Goal: Task Accomplishment & Management: Manage account settings

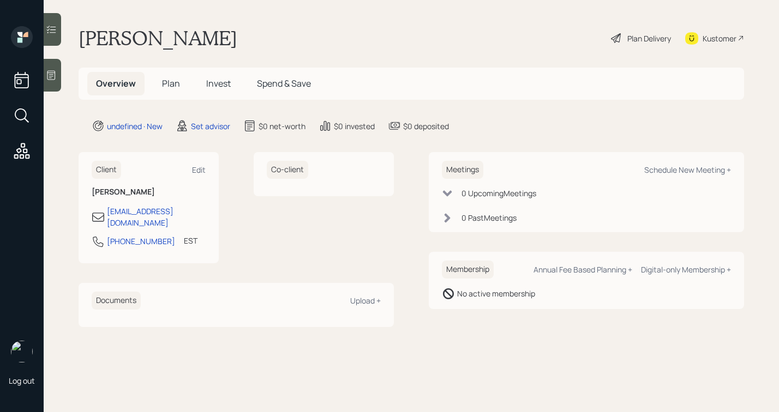
click at [49, 80] on icon at bounding box center [51, 75] width 11 height 11
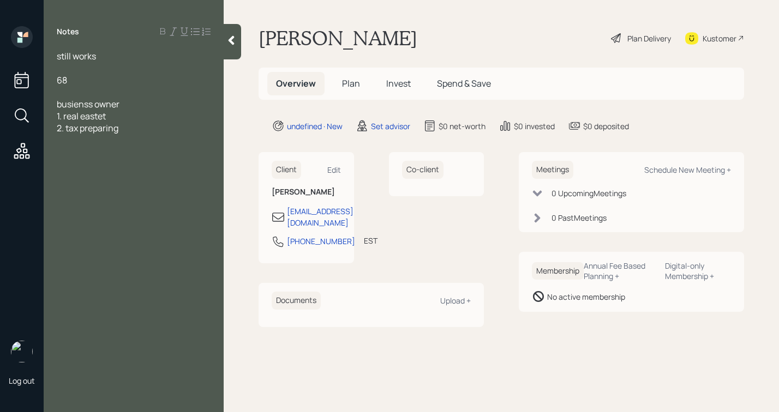
click at [172, 129] on div "2. tax preparing" at bounding box center [134, 128] width 154 height 12
click at [165, 123] on div "2. tax preparing" at bounding box center [134, 128] width 154 height 12
click at [167, 121] on div "1. real eastet" at bounding box center [134, 116] width 154 height 12
click at [142, 128] on div "2. tax preparing" at bounding box center [134, 128] width 154 height 12
drag, startPoint x: 93, startPoint y: 142, endPoint x: 37, endPoint y: 138, distance: 55.8
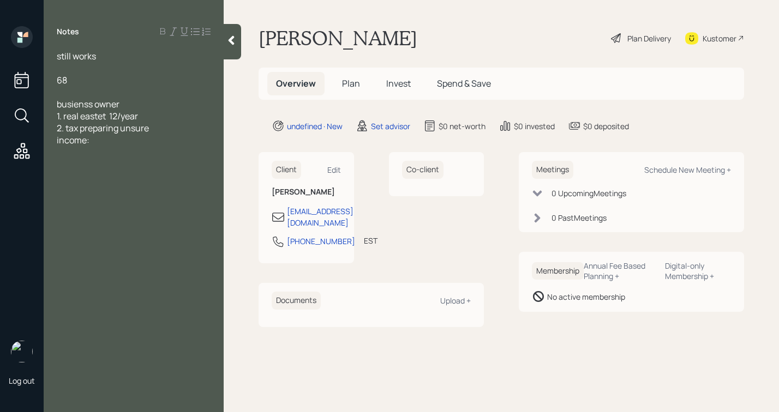
click at [35, 140] on div "Log out Notes still works 68 busienss owner 1. real eastet 12/year 2. tax prepa…" at bounding box center [389, 206] width 779 height 412
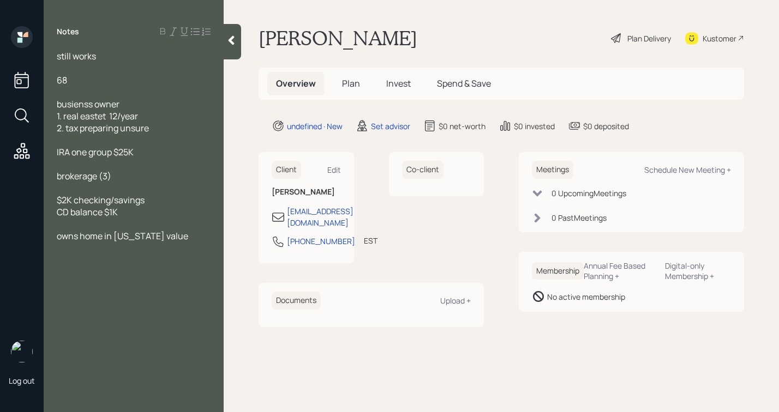
click at [189, 236] on div "owns home in Virginia value" at bounding box center [134, 236] width 154 height 12
click at [135, 254] on div "mortgage" at bounding box center [134, 260] width 154 height 12
click at [124, 278] on div "cc debt" at bounding box center [134, 284] width 154 height 12
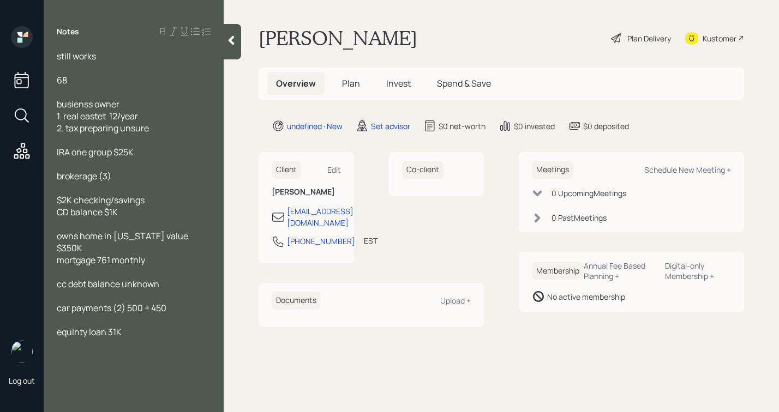
click at [113, 326] on span "equinty loan 31K" at bounding box center [89, 332] width 65 height 12
click at [151, 326] on div "equity loan $31K" at bounding box center [134, 332] width 154 height 12
click at [94, 119] on span "1. real eastet 12/year" at bounding box center [97, 116] width 81 height 12
click at [167, 338] on div at bounding box center [134, 344] width 154 height 12
drag, startPoint x: 122, startPoint y: 152, endPoint x: 131, endPoint y: 151, distance: 9.9
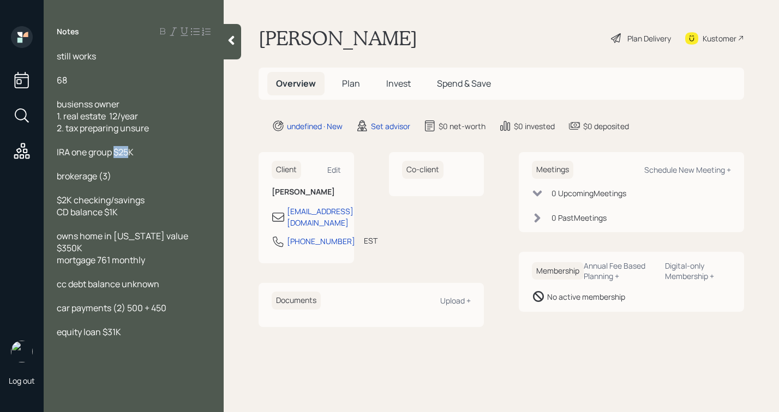
click at [131, 151] on span "IRA one group $25K" at bounding box center [95, 152] width 77 height 12
click at [161, 326] on div "equity loan $31K" at bounding box center [134, 332] width 154 height 12
click at [696, 171] on div "Schedule New Meeting +" at bounding box center [687, 170] width 87 height 10
select select "round-robin"
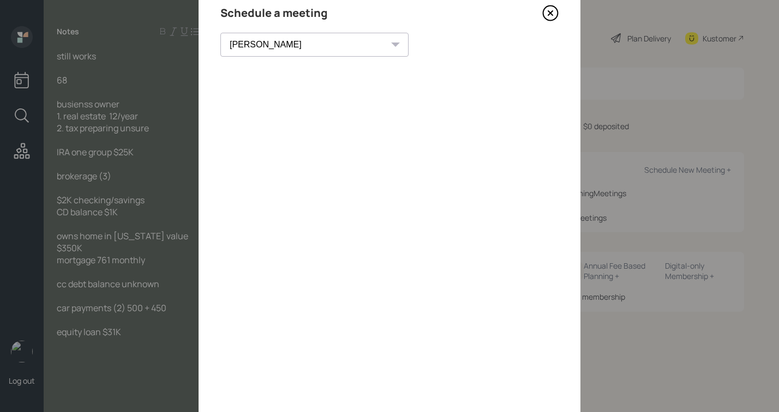
scroll to position [79, 0]
